Goal: Complete application form

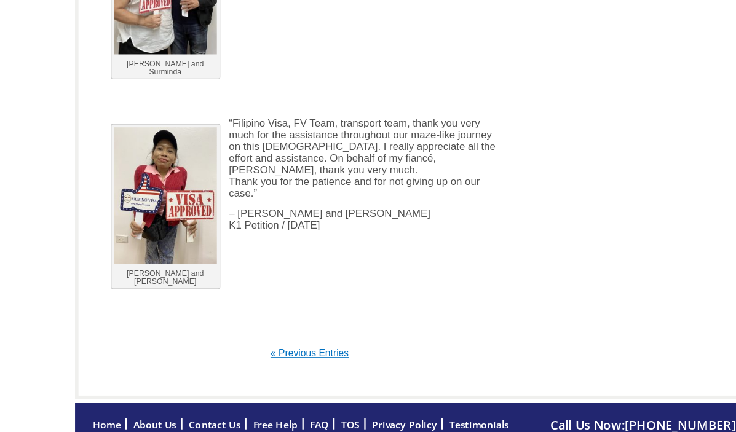
scroll to position [3538, 0]
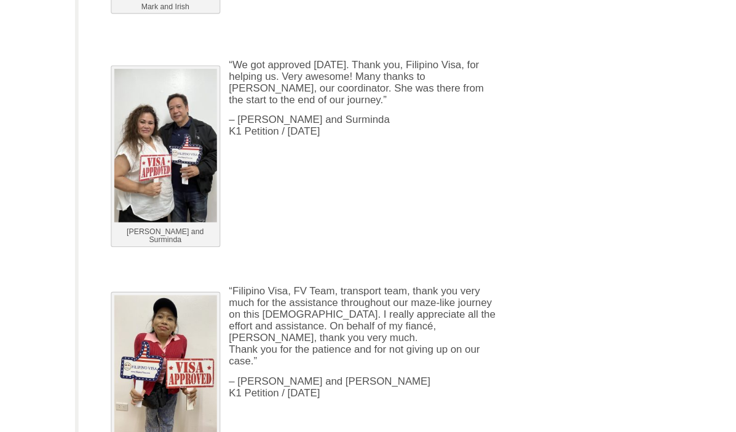
scroll to position [3418, 0]
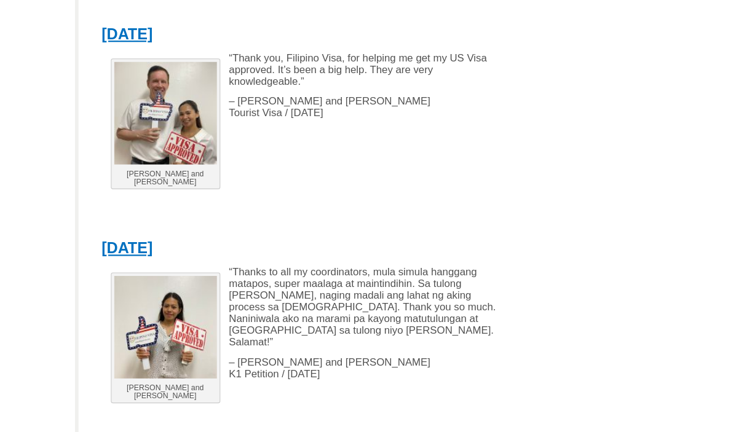
scroll to position [2201, 0]
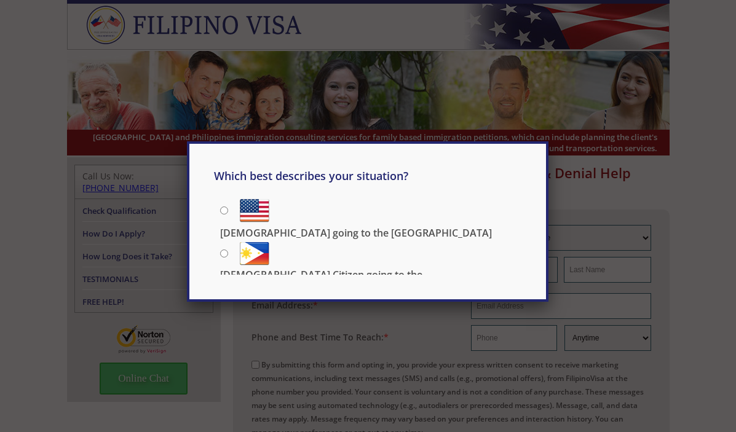
click at [367, 226] on p "[DEMOGRAPHIC_DATA] going to the [GEOGRAPHIC_DATA]" at bounding box center [356, 233] width 272 height 14
click at [228, 215] on input "[DEMOGRAPHIC_DATA] going to the [GEOGRAPHIC_DATA]" at bounding box center [224, 211] width 8 height 8
radio input "true"
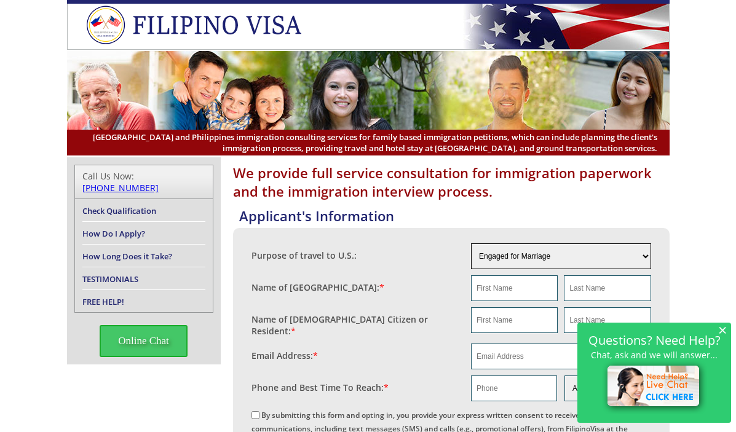
click at [499, 254] on select "Engaged for Marriage Already Married to [DEMOGRAPHIC_DATA] Citizen / Resident F…" at bounding box center [561, 256] width 180 height 26
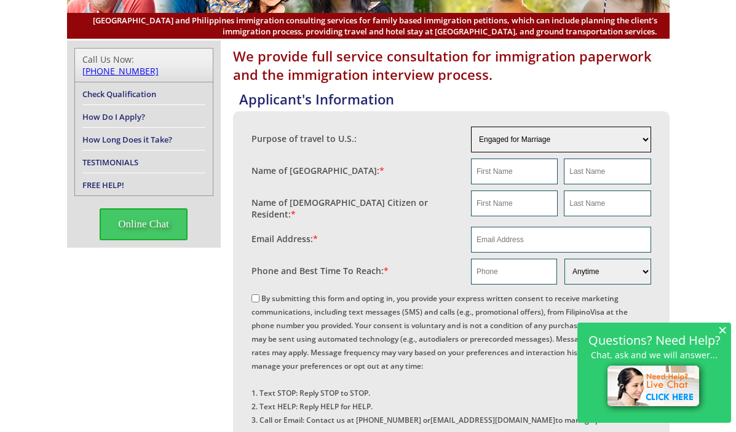
scroll to position [117, 0]
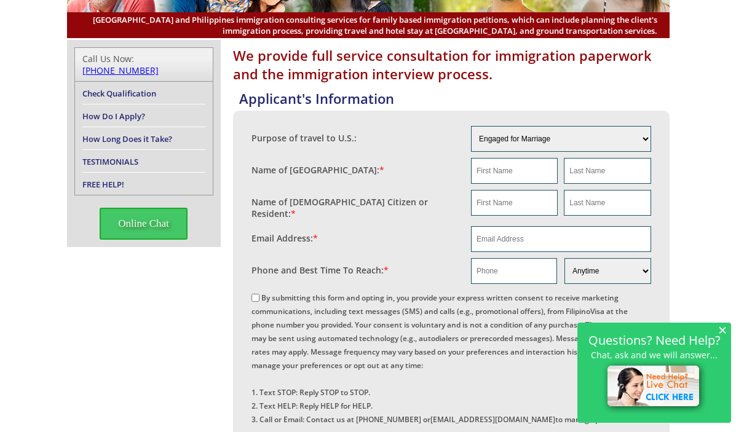
click at [724, 334] on span "×" at bounding box center [722, 330] width 9 height 10
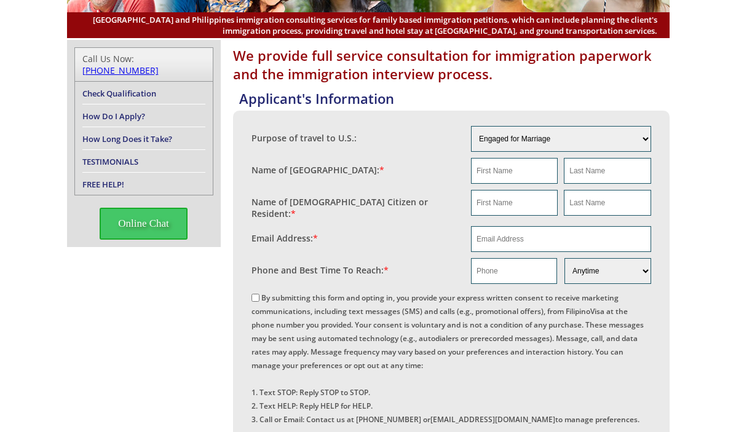
scroll to position [0, 0]
